Goal: Information Seeking & Learning: Learn about a topic

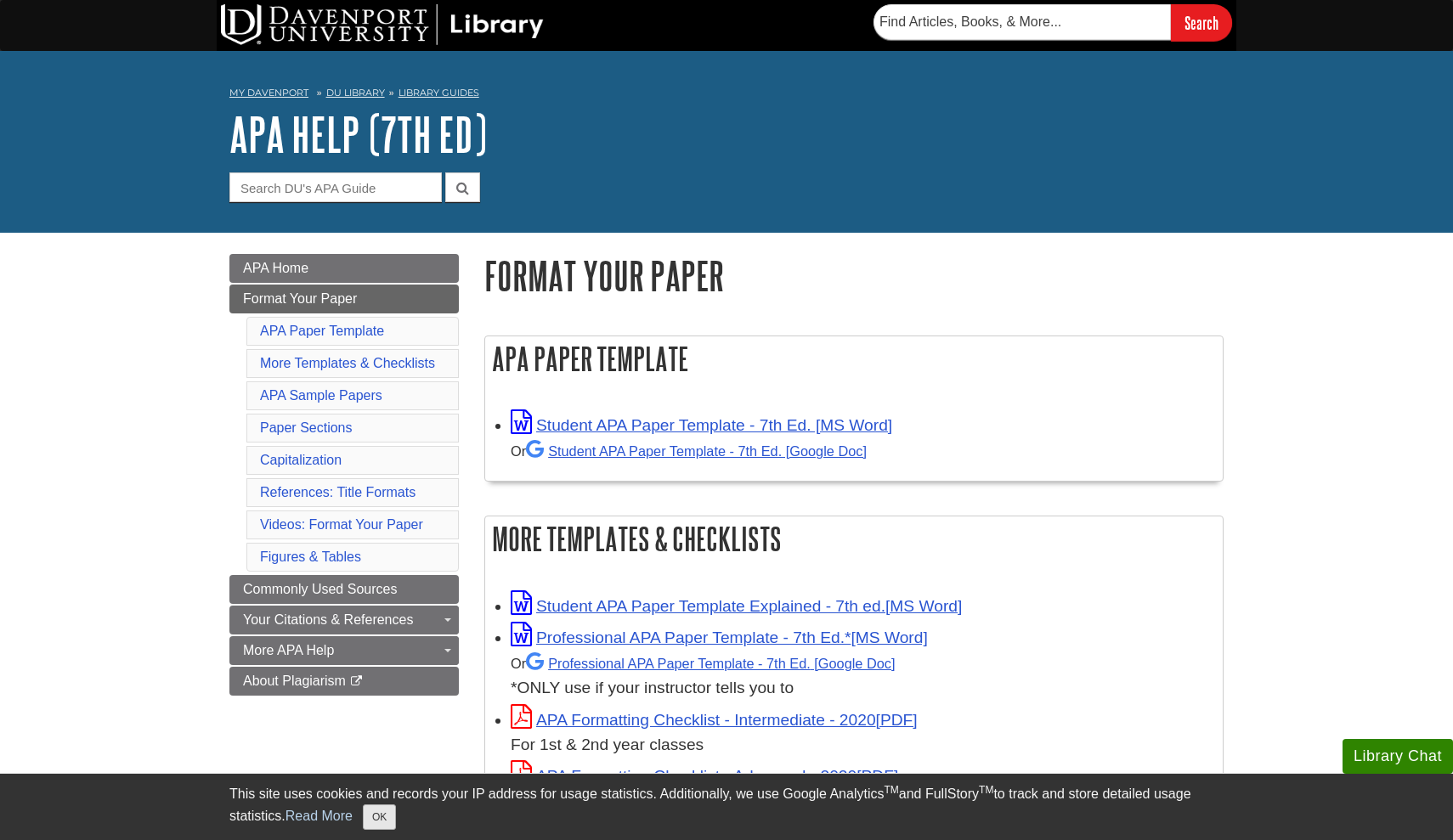
click at [391, 805] on button "OK" at bounding box center [379, 818] width 33 height 26
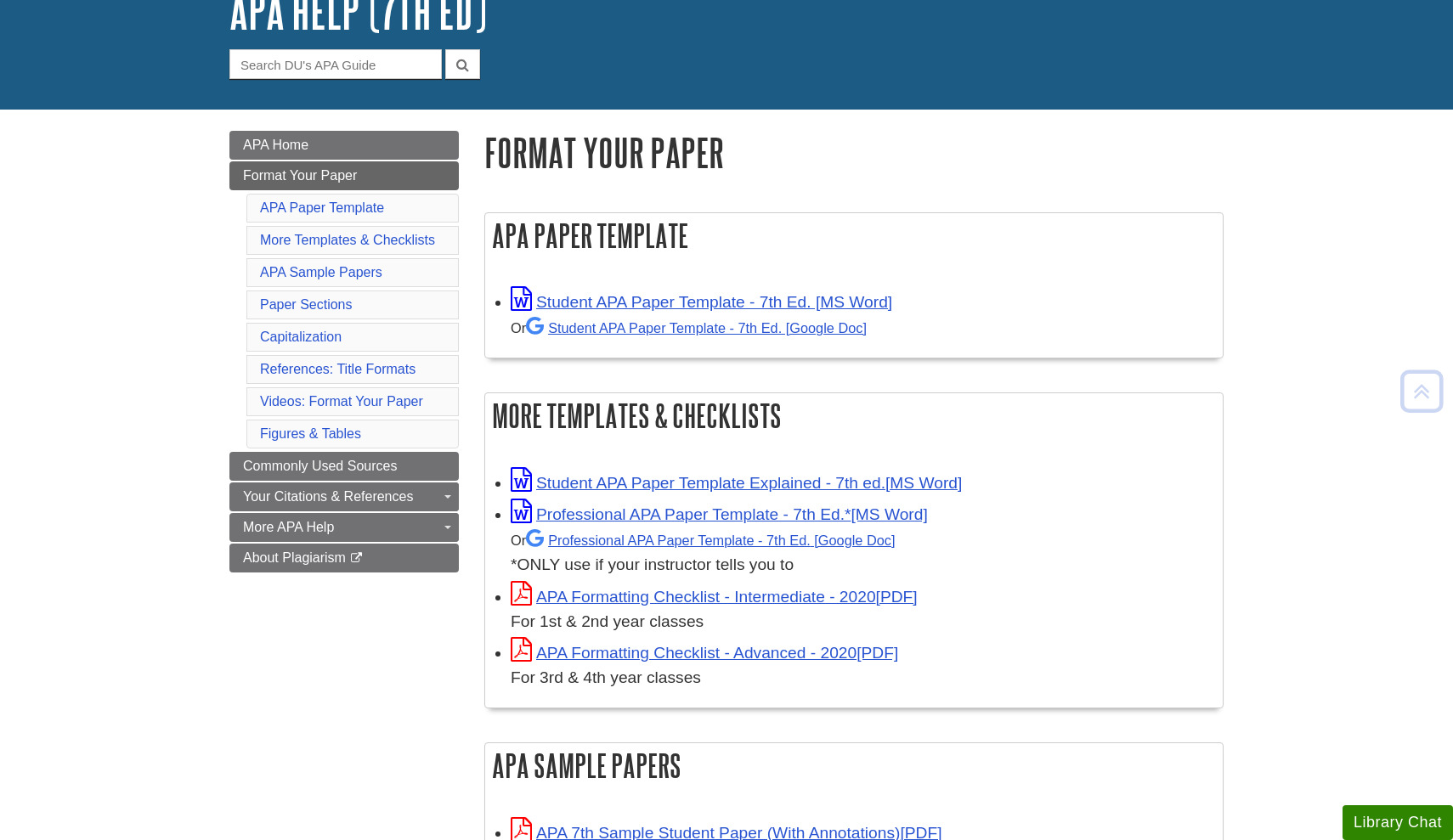
scroll to position [121, 0]
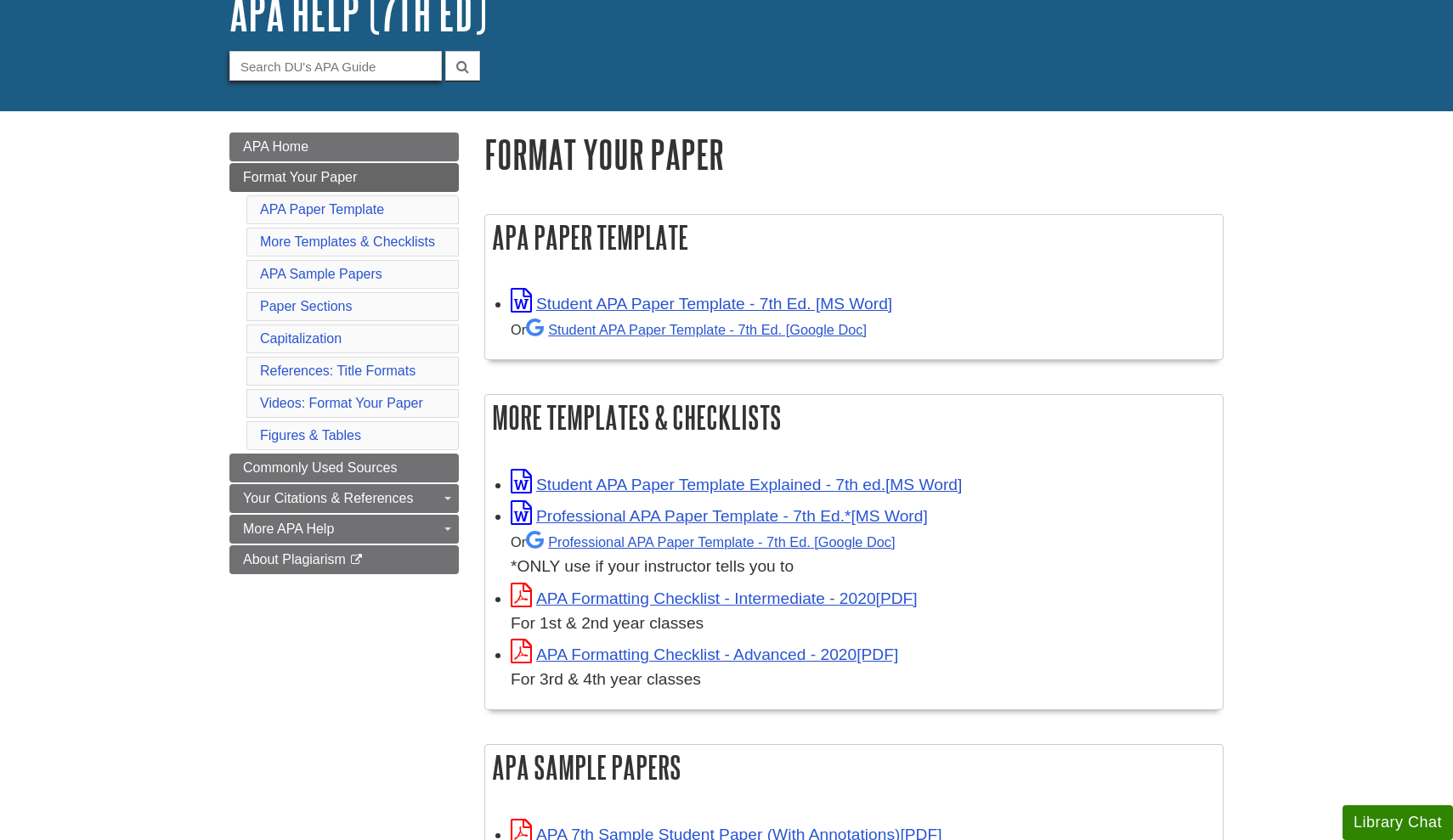
click at [410, 74] on input "Guide Search Terms" at bounding box center [336, 66] width 213 height 30
type input "time management"
click at [463, 65] on button "submit" at bounding box center [463, 66] width 35 height 30
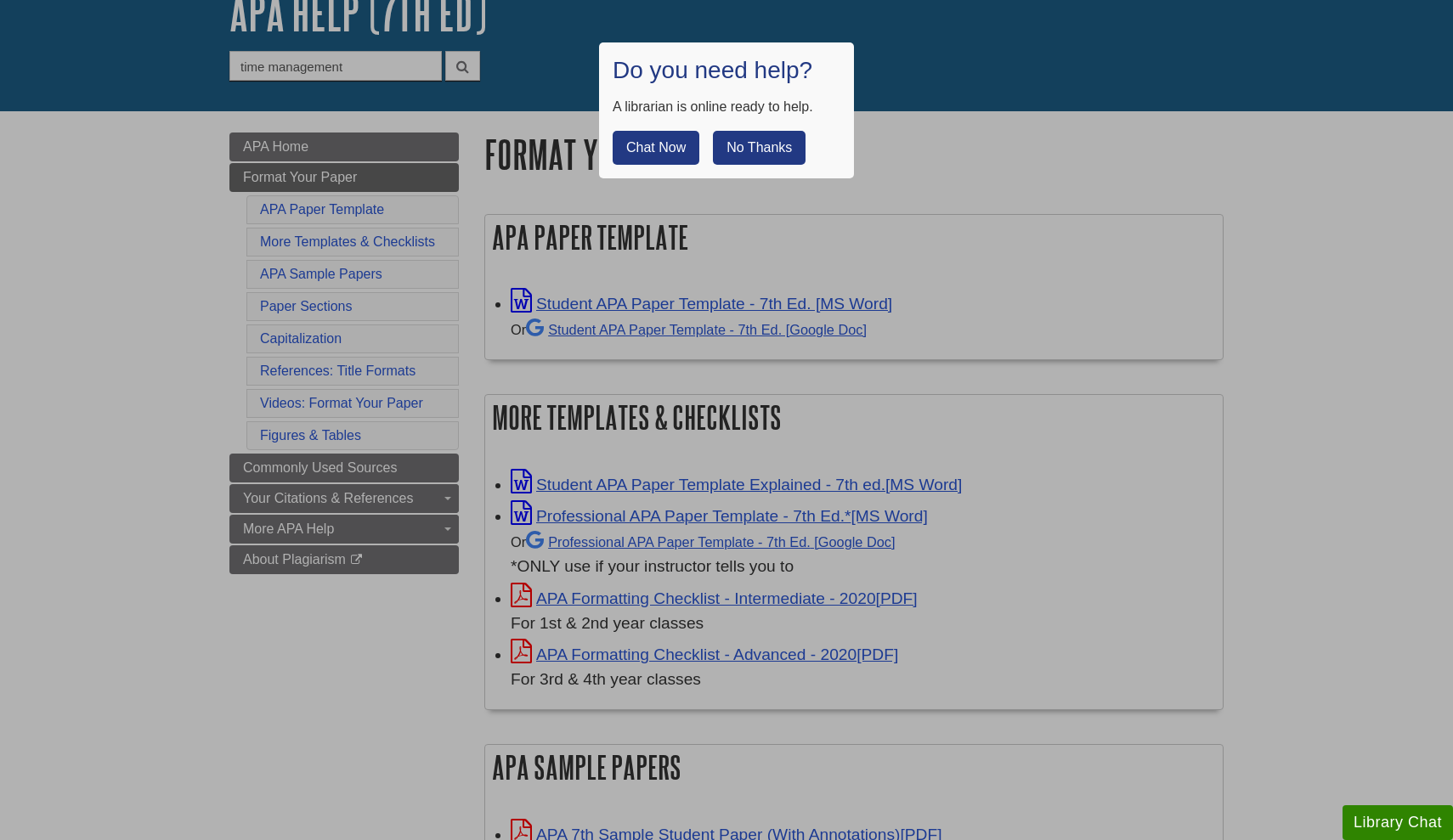
click at [772, 130] on button "No Thanks" at bounding box center [759, 147] width 93 height 34
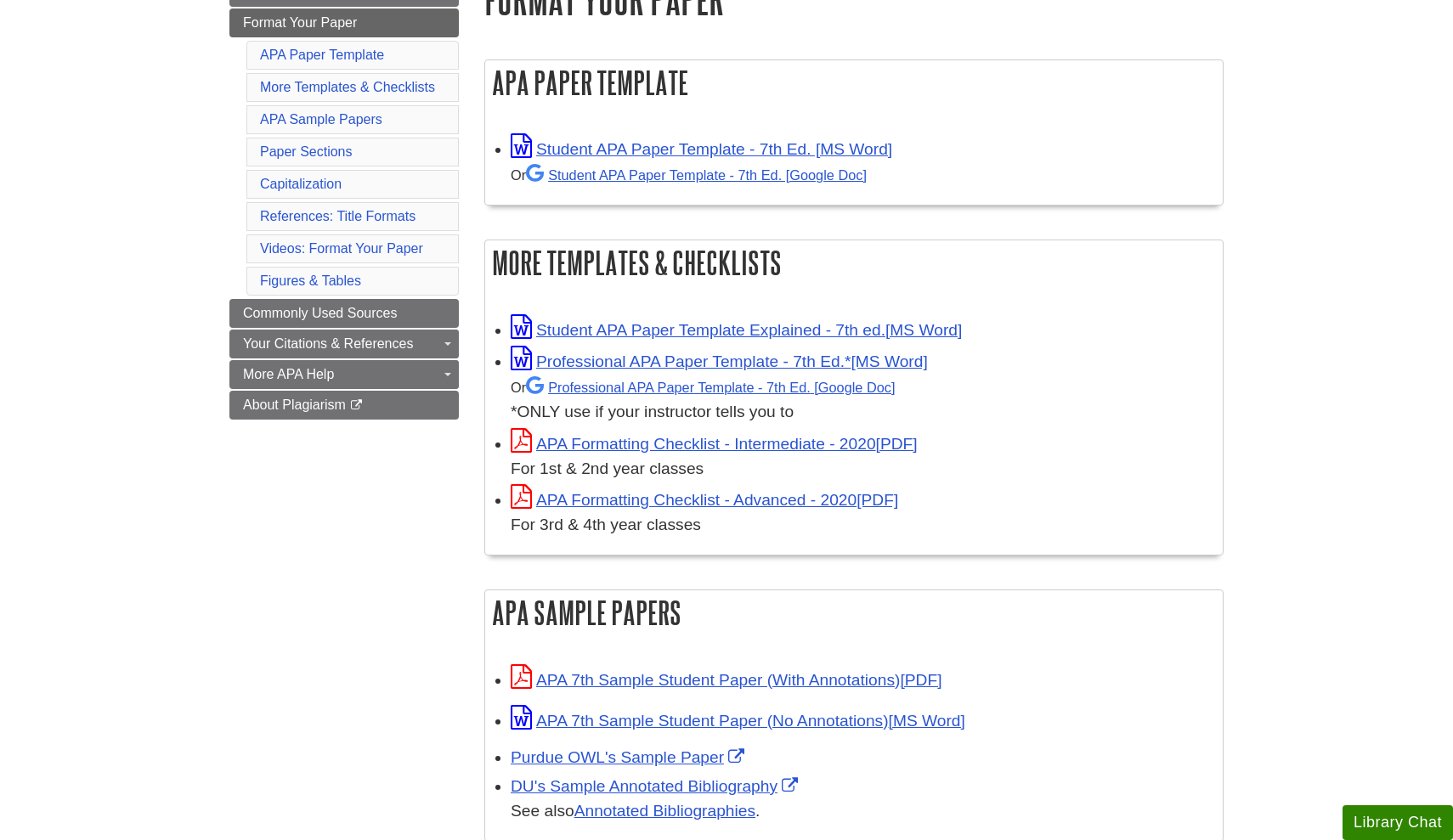
scroll to position [0, 0]
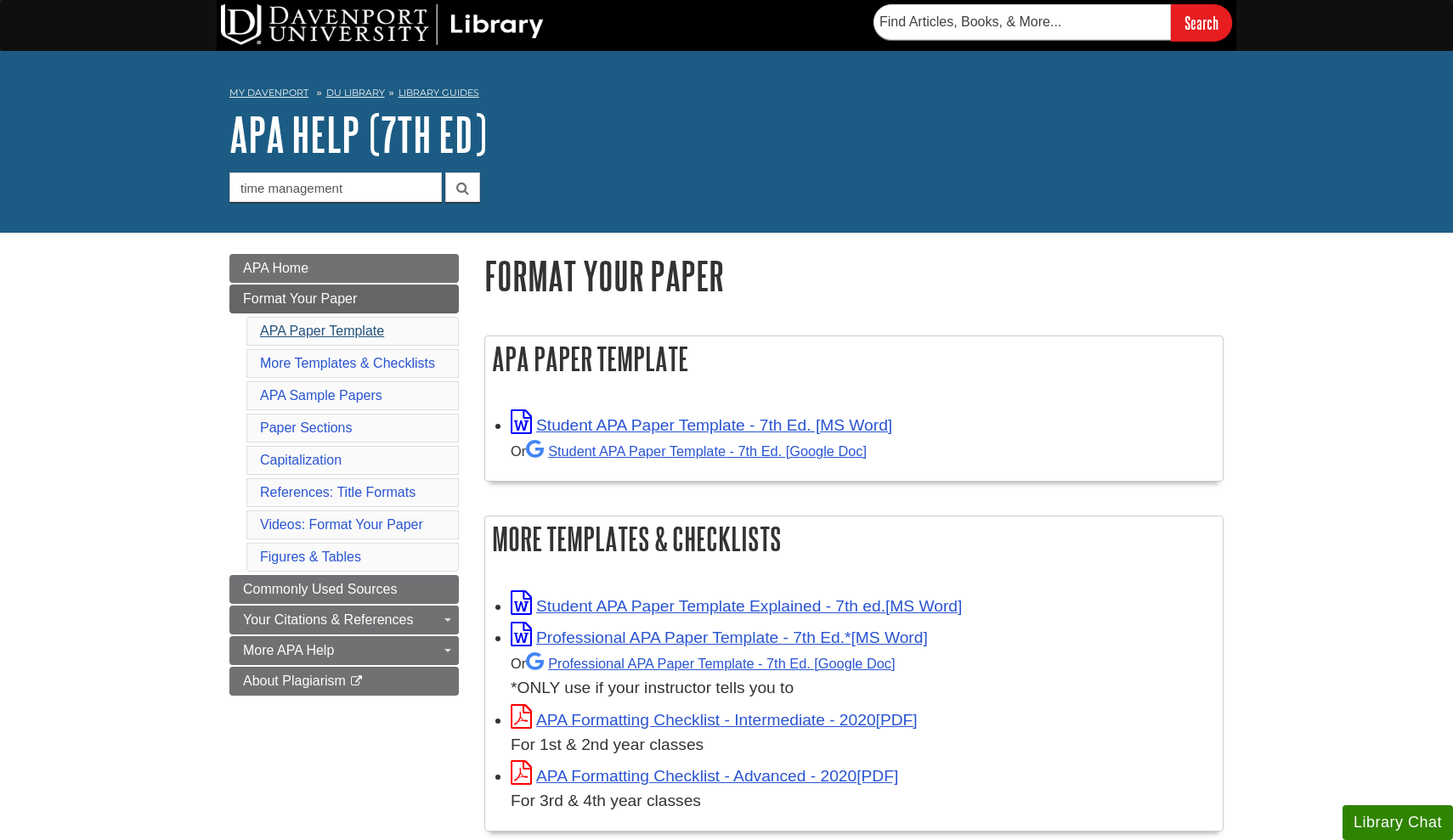
click at [354, 328] on link "APA Paper Template" at bounding box center [322, 331] width 124 height 15
click at [334, 267] on link "APA Home" at bounding box center [344, 268] width 230 height 29
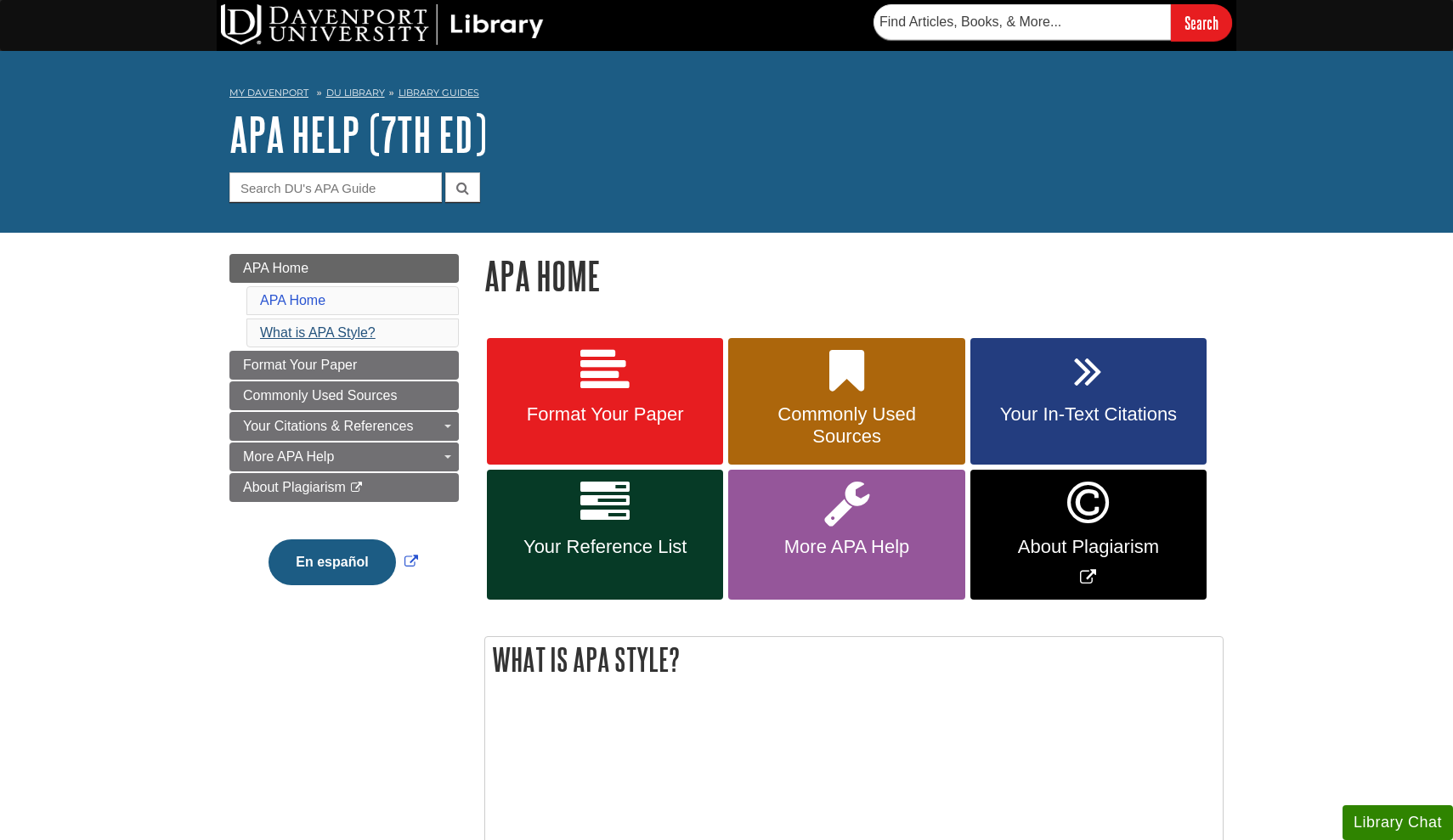
click at [322, 337] on link "What is APA Style?" at bounding box center [317, 333] width 116 height 15
